Goal: Subscribe to service/newsletter

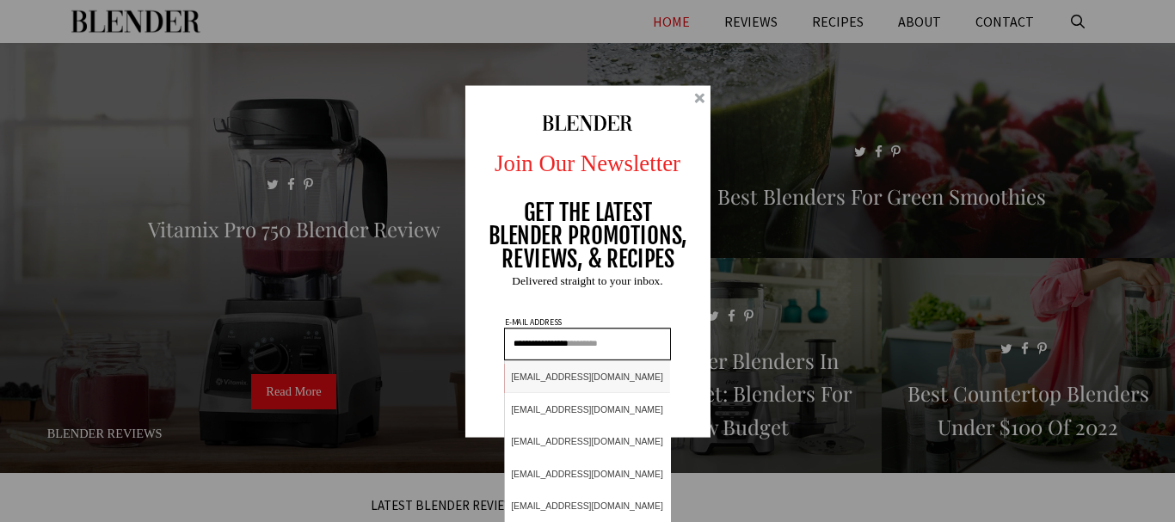
click at [566, 374] on div "[EMAIL_ADDRESS][DOMAIN_NAME]" at bounding box center [587, 376] width 165 height 32
type input "**********"
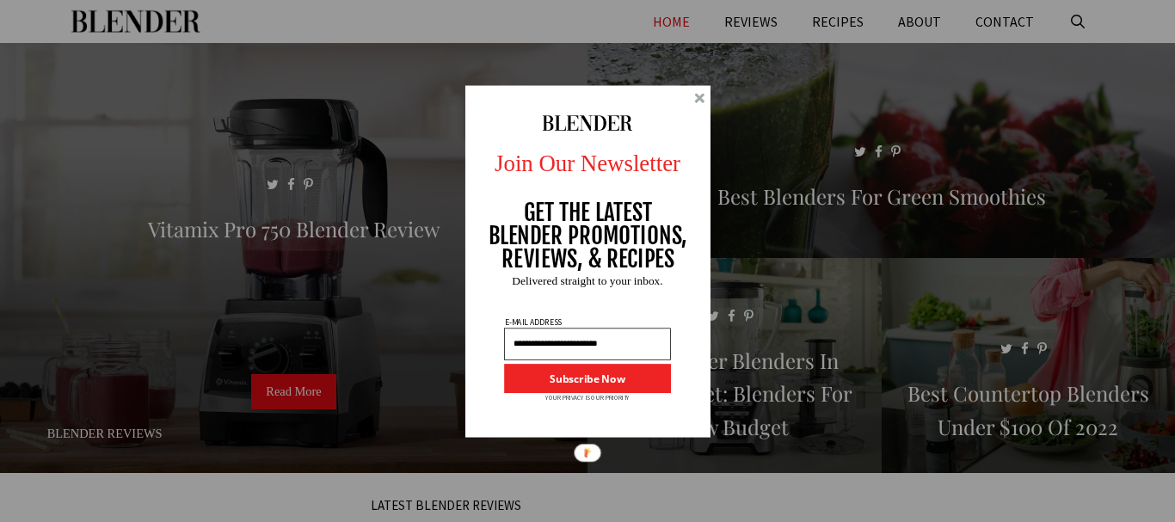
click at [566, 374] on button "Subscribe Now" at bounding box center [587, 378] width 167 height 29
